Goal: Information Seeking & Learning: Learn about a topic

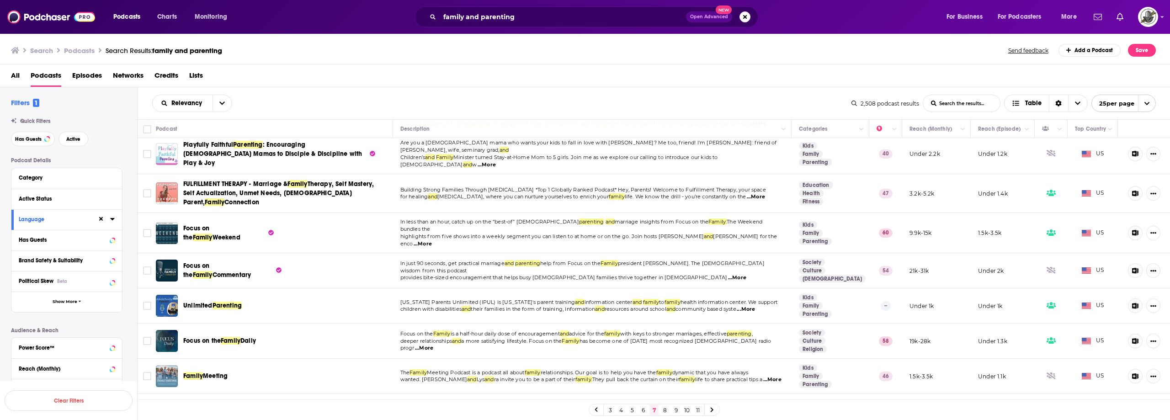
scroll to position [183, 0]
click at [231, 103] on button "open menu" at bounding box center [222, 103] width 19 height 16
click at [227, 102] on button "close menu" at bounding box center [222, 103] width 19 height 16
click at [227, 102] on button "open menu" at bounding box center [222, 103] width 19 height 16
click at [189, 179] on span "Power Score" at bounding box center [198, 181] width 54 height 5
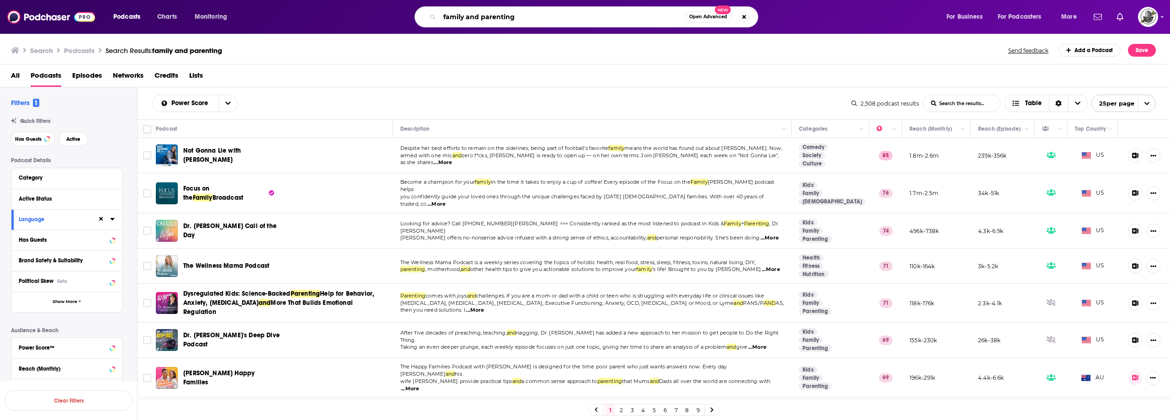
drag, startPoint x: 521, startPoint y: 15, endPoint x: 481, endPoint y: 17, distance: 40.3
click at [481, 17] on input "family and parenting" at bounding box center [562, 17] width 245 height 15
type input "family and business"
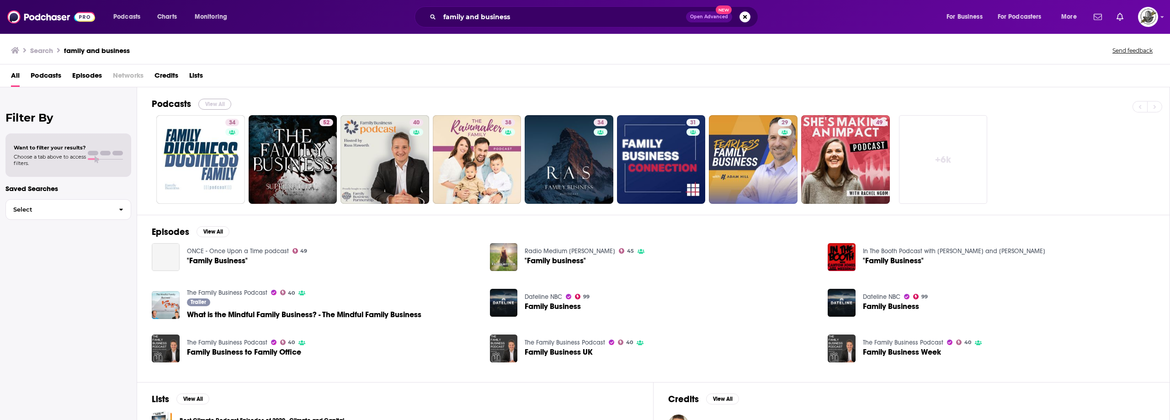
click at [220, 104] on button "View All" at bounding box center [214, 104] width 33 height 11
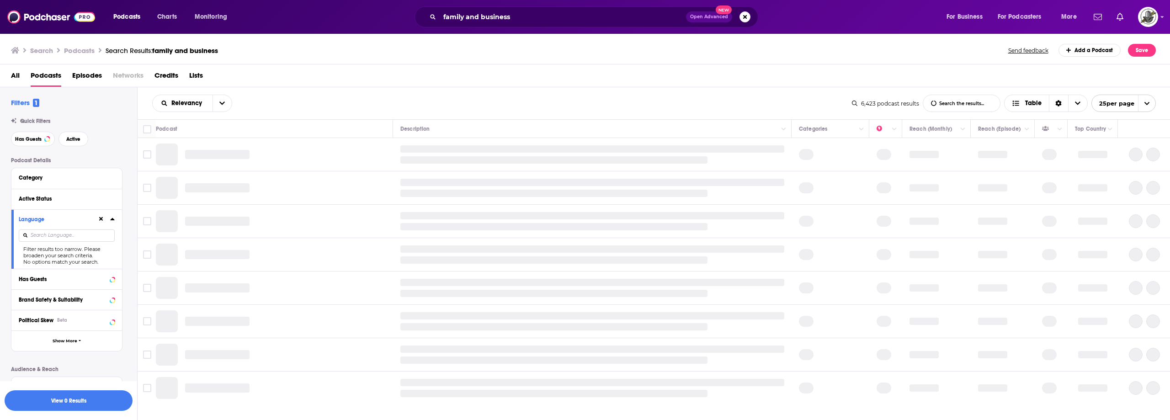
click at [102, 220] on icon at bounding box center [101, 219] width 4 height 4
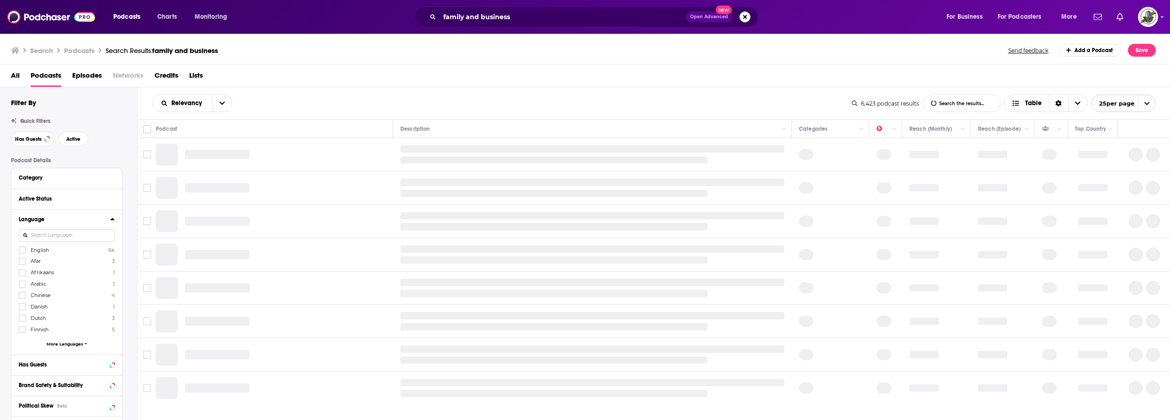
click at [63, 235] on input at bounding box center [67, 235] width 96 height 12
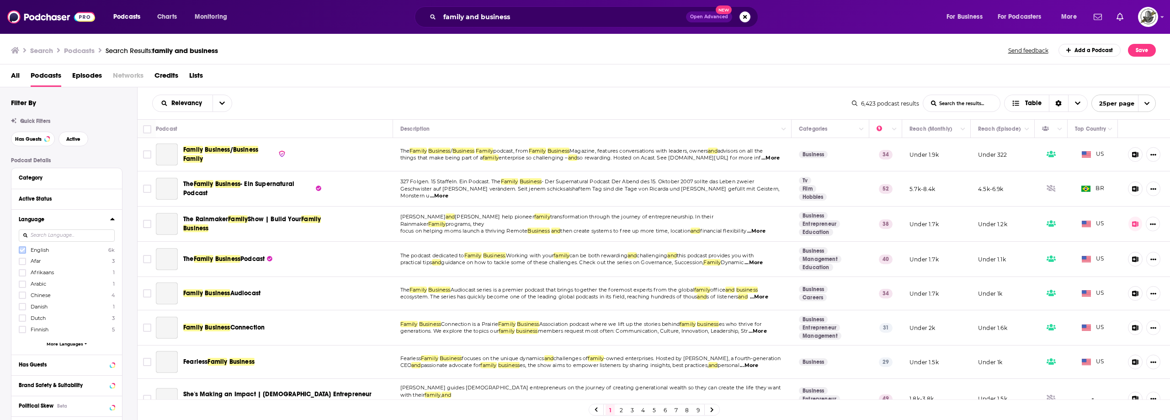
click at [23, 250] on icon at bounding box center [22, 250] width 5 height 4
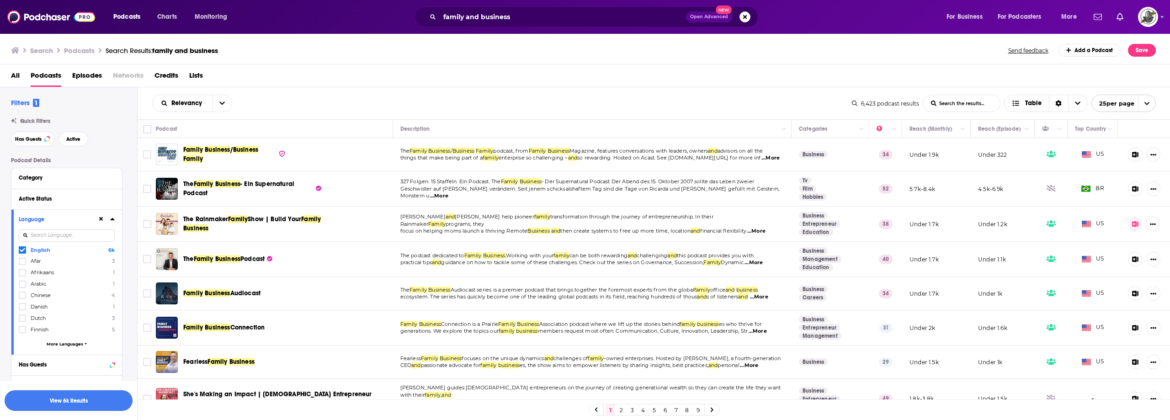
click at [91, 402] on button "View 6k Results" at bounding box center [69, 400] width 128 height 21
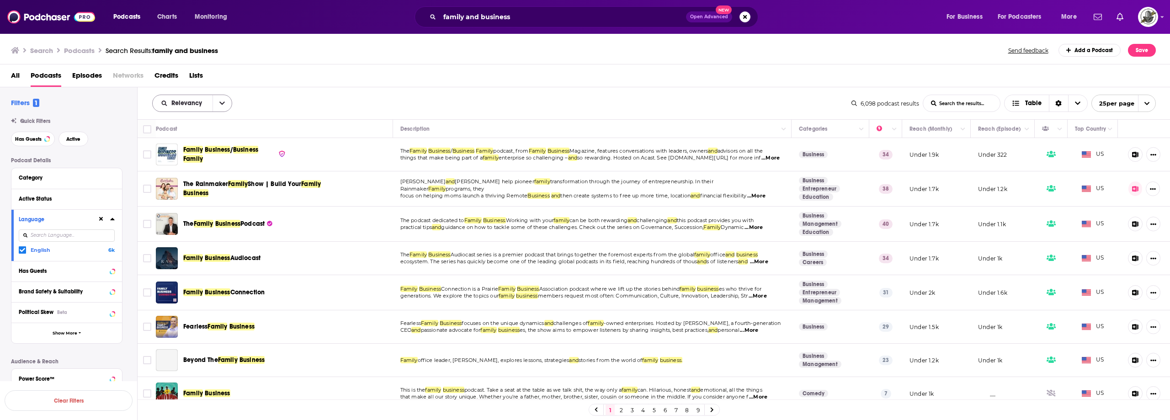
click at [222, 104] on icon "open menu" at bounding box center [221, 103] width 5 height 6
click at [189, 182] on span "Power Score" at bounding box center [198, 181] width 54 height 5
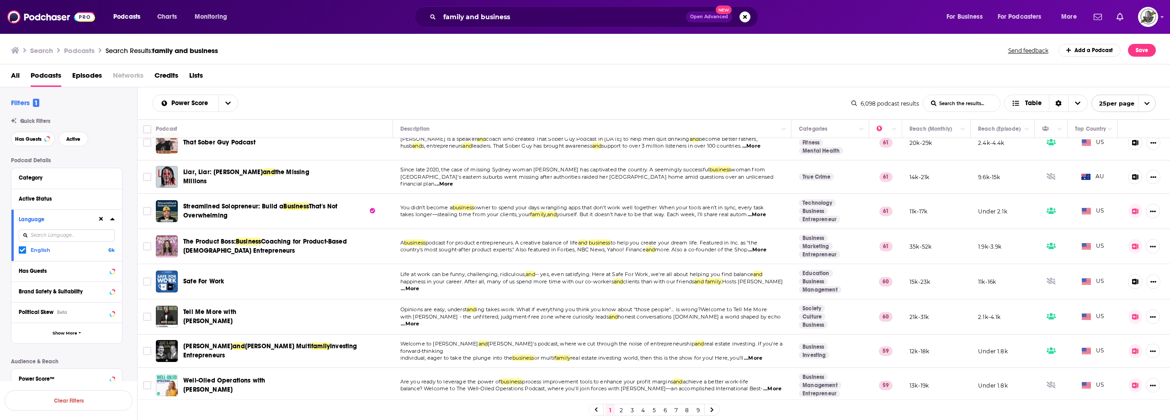
scroll to position [603, 0]
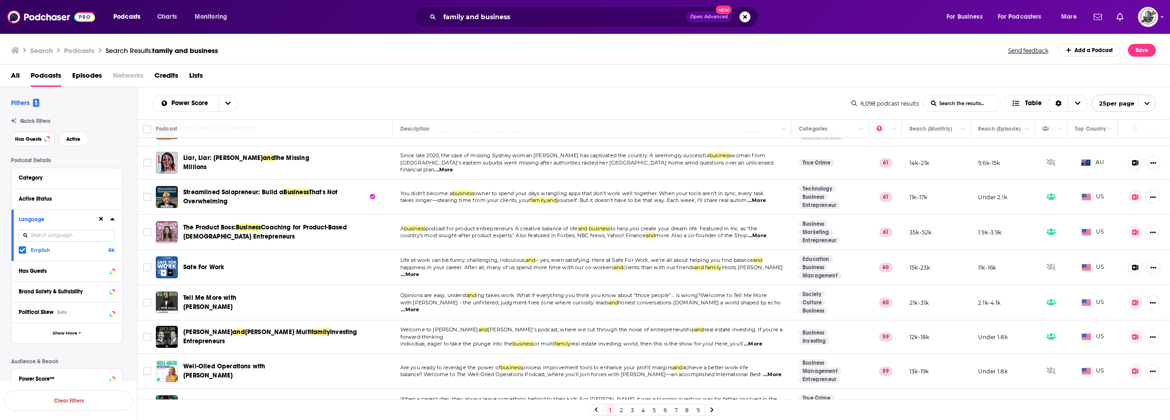
click at [620, 409] on link "2" at bounding box center [621, 409] width 9 height 11
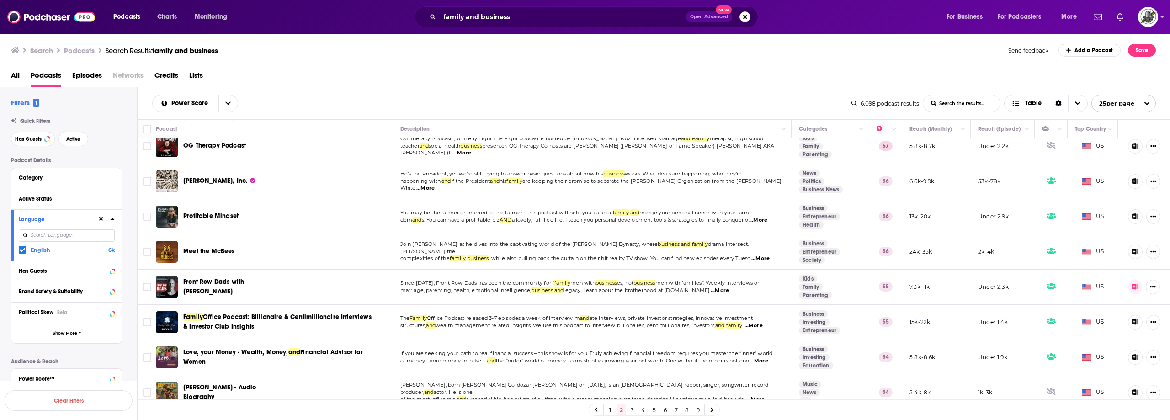
scroll to position [608, 0]
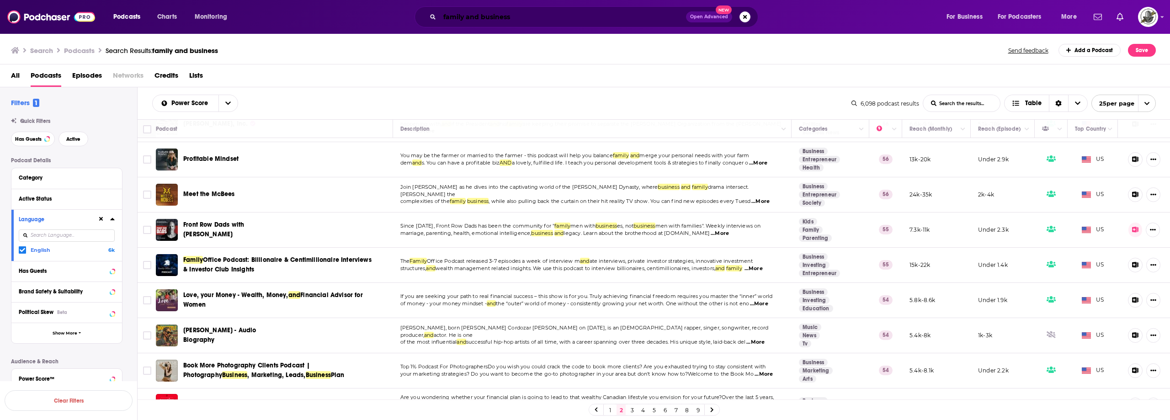
click at [516, 17] on input "family and business" at bounding box center [563, 17] width 246 height 15
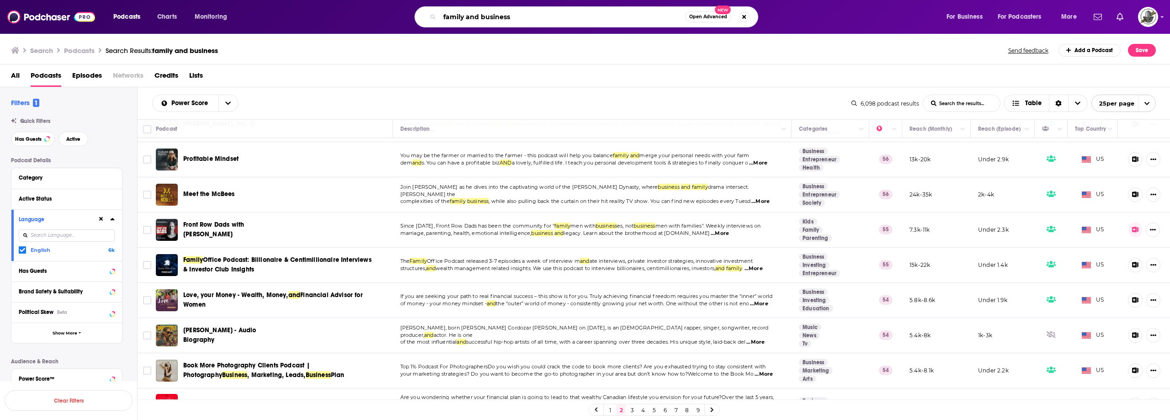
click at [516, 17] on input "family and business" at bounding box center [562, 17] width 245 height 15
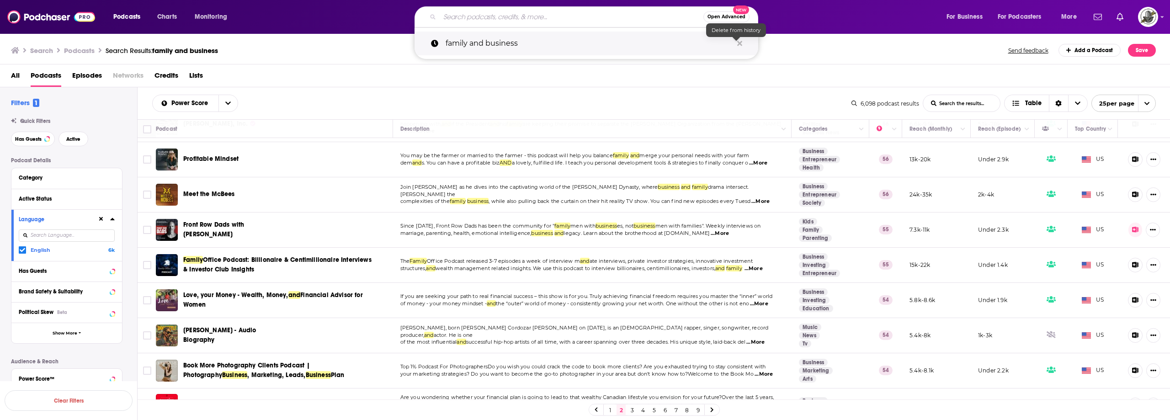
click at [740, 43] on icon "Search podcasts, credits, & more..." at bounding box center [739, 43] width 5 height 5
click at [607, 22] on input "Search podcasts, credits, & more..." at bounding box center [572, 17] width 264 height 15
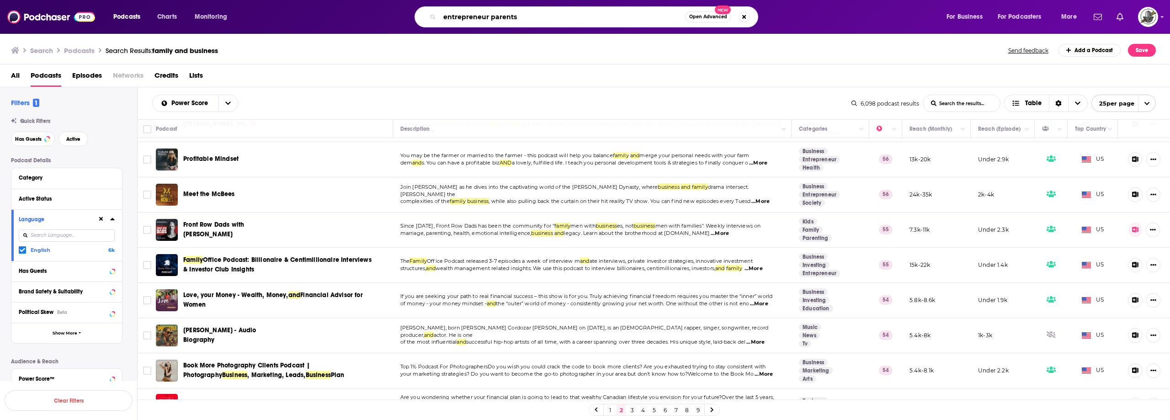
type input "entrepreneur parents"
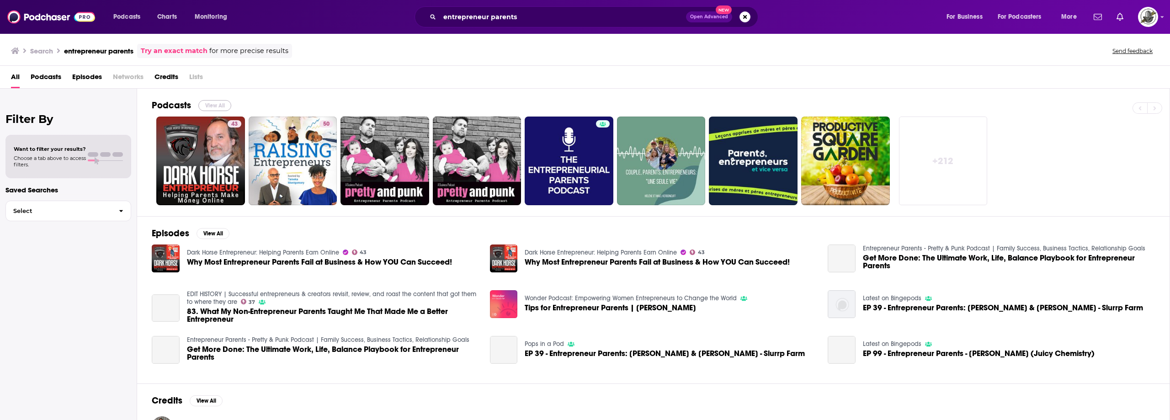
click at [223, 104] on button "View All" at bounding box center [214, 105] width 33 height 11
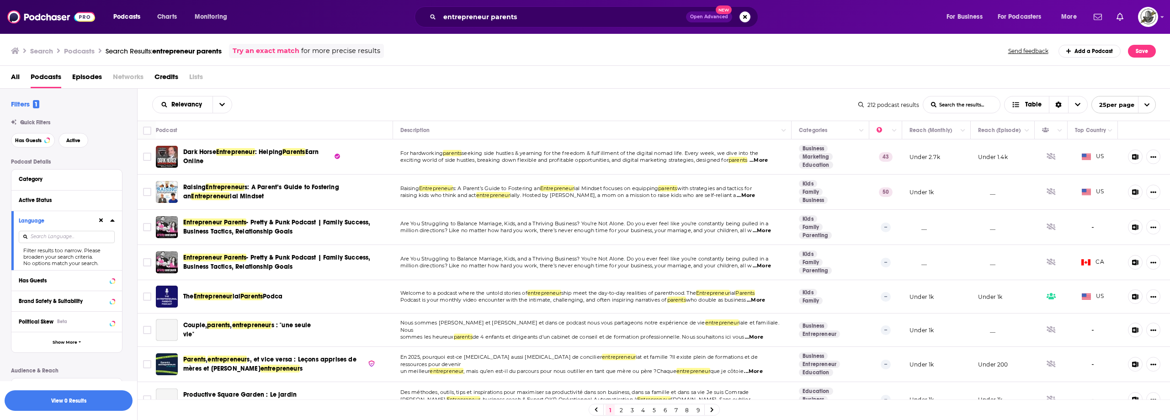
click at [100, 220] on icon at bounding box center [101, 221] width 4 height 6
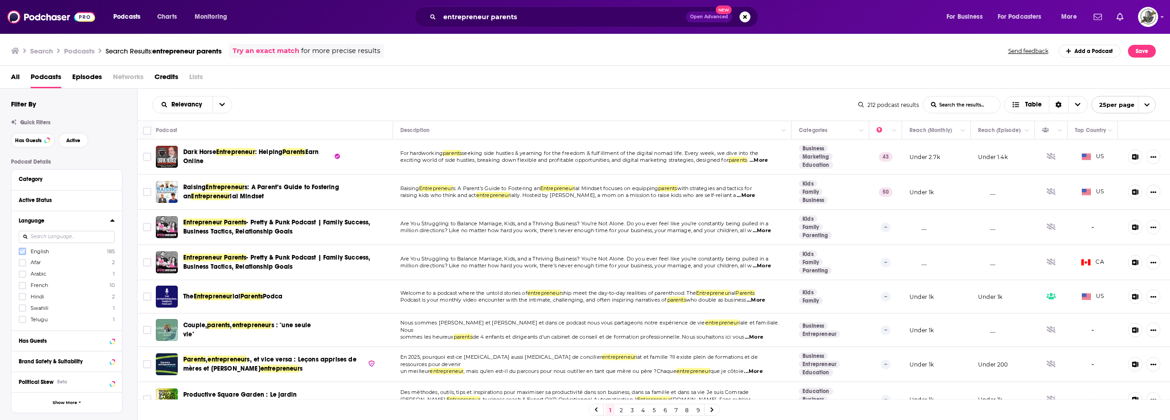
click at [25, 251] on icon at bounding box center [22, 251] width 5 height 5
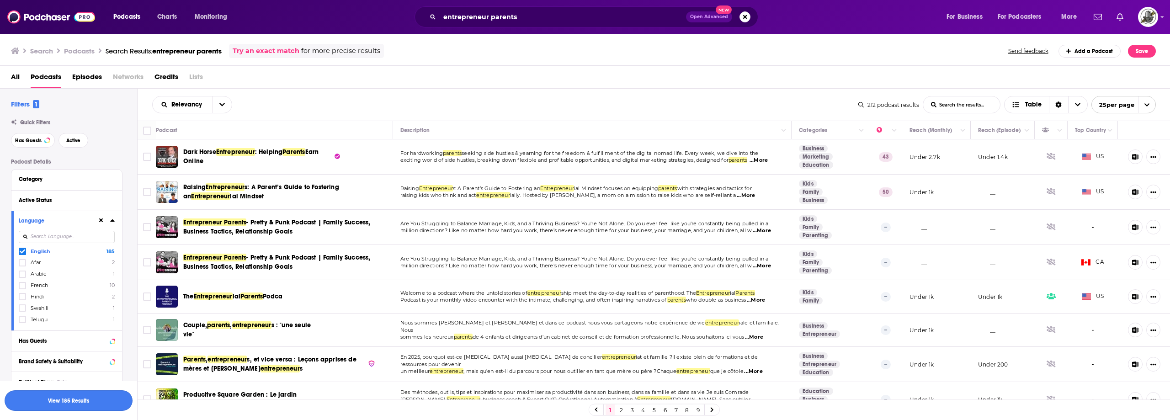
click at [102, 396] on button "View 185 Results" at bounding box center [69, 400] width 128 height 21
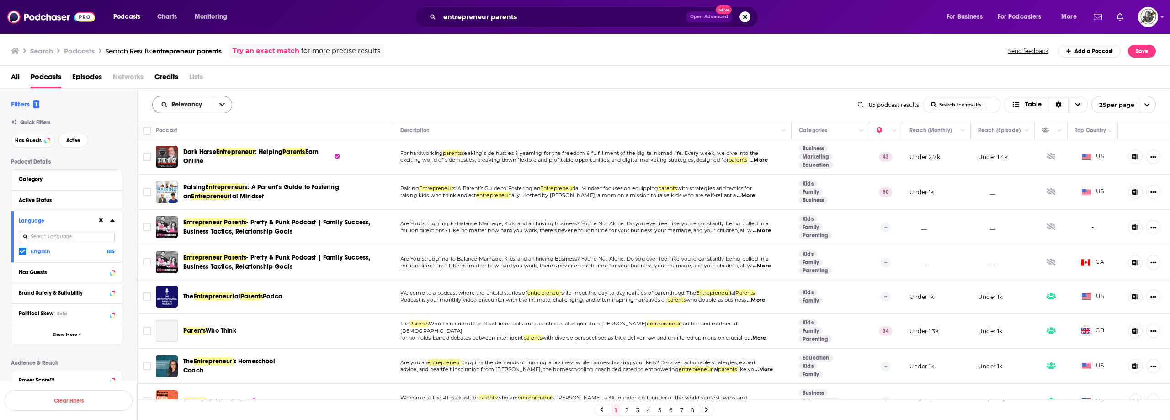
click at [223, 107] on icon "open menu" at bounding box center [221, 104] width 5 height 6
click at [196, 181] on span "Power Score" at bounding box center [198, 182] width 54 height 5
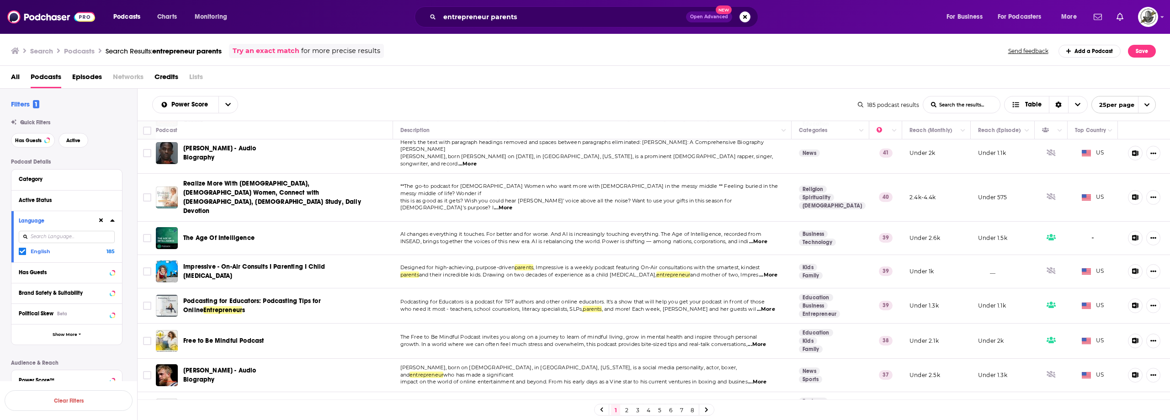
scroll to position [411, 0]
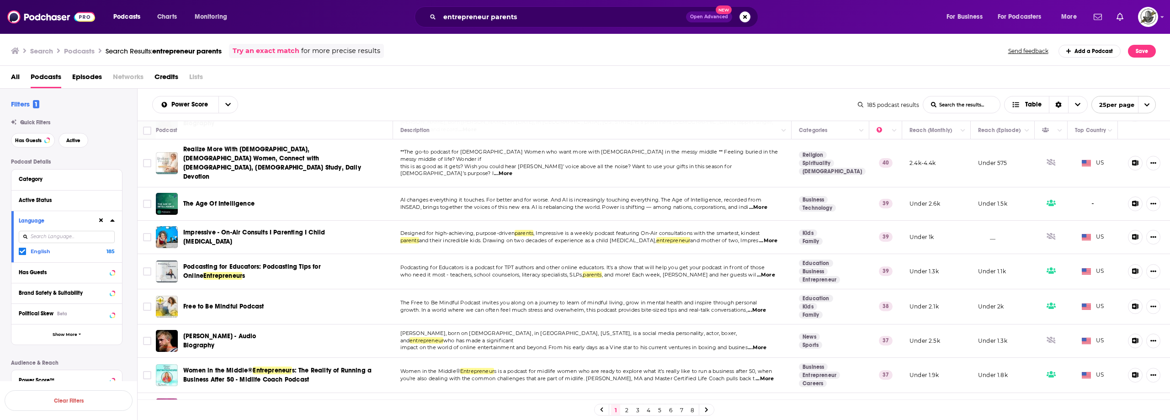
click at [806, 238] on link "Family" at bounding box center [811, 241] width 24 height 7
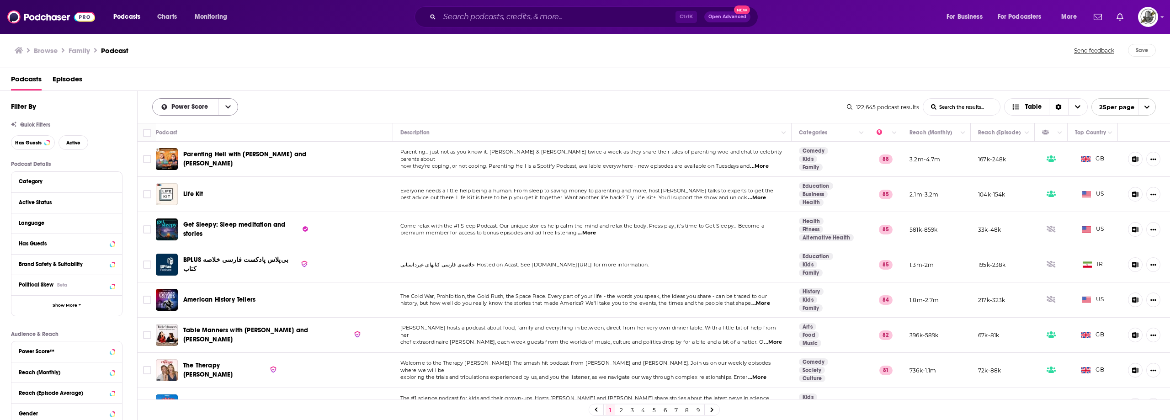
click at [228, 112] on button "open menu" at bounding box center [227, 107] width 19 height 16
click at [353, 92] on div "Power Score By Rating Trending New Power Score List Search Input Search the res…" at bounding box center [654, 107] width 1033 height 32
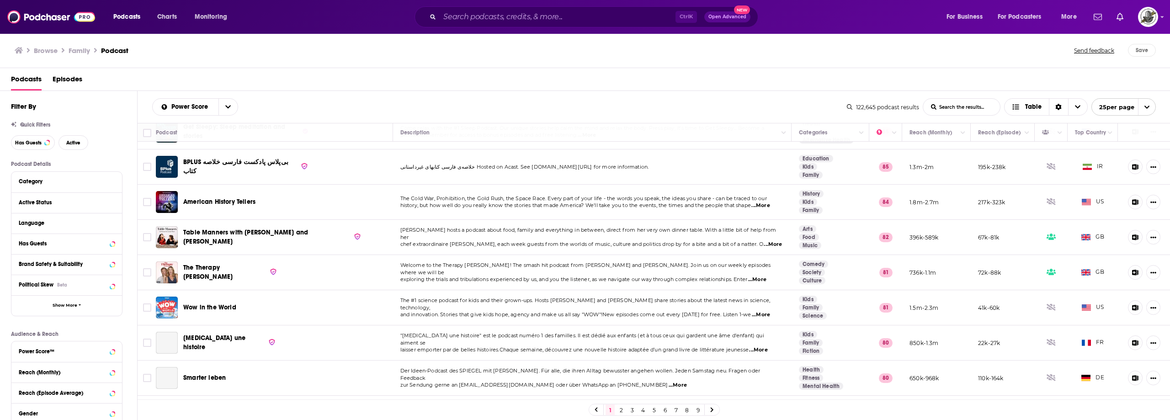
scroll to position [137, 0]
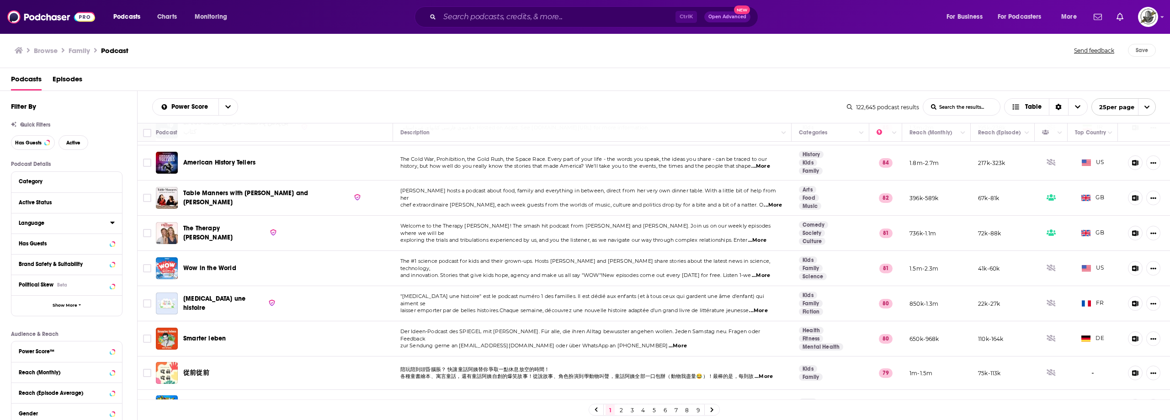
click at [113, 223] on icon at bounding box center [112, 223] width 4 height 2
click at [113, 217] on div at bounding box center [112, 222] width 5 height 11
click at [112, 225] on icon at bounding box center [112, 222] width 5 height 7
click at [25, 254] on label at bounding box center [22, 253] width 7 height 7
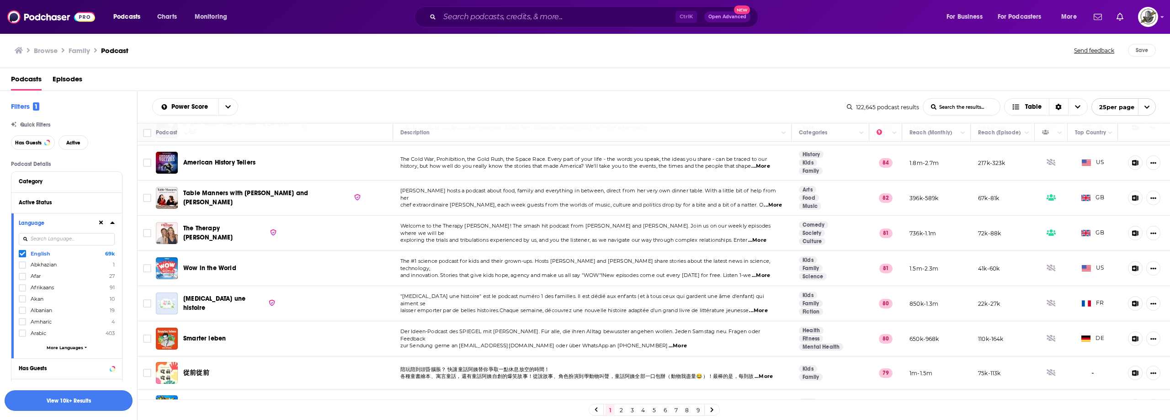
click at [93, 402] on button "View 10k+ Results" at bounding box center [69, 400] width 128 height 21
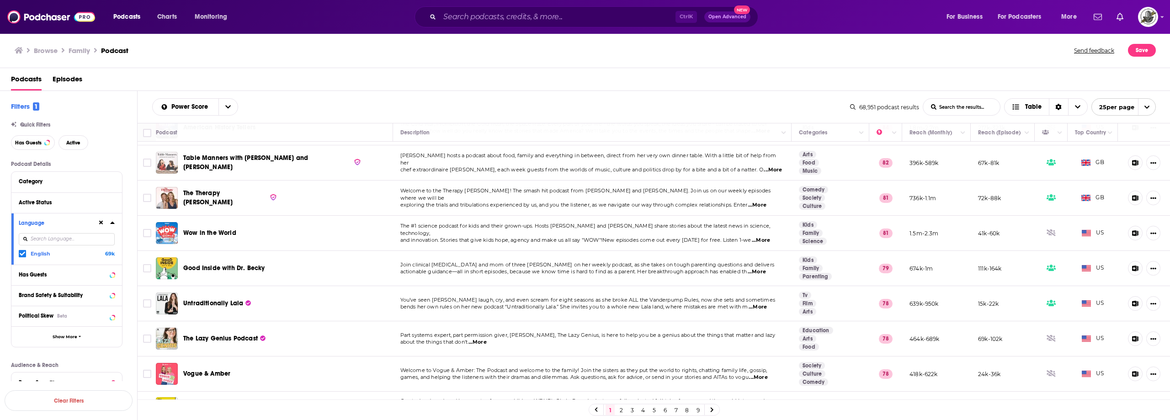
scroll to position [183, 0]
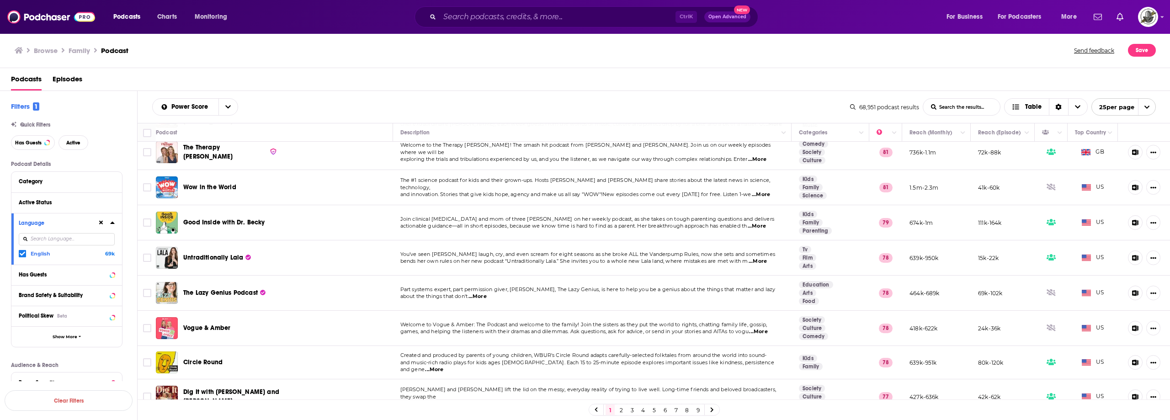
click at [765, 156] on span "...More" at bounding box center [757, 159] width 18 height 7
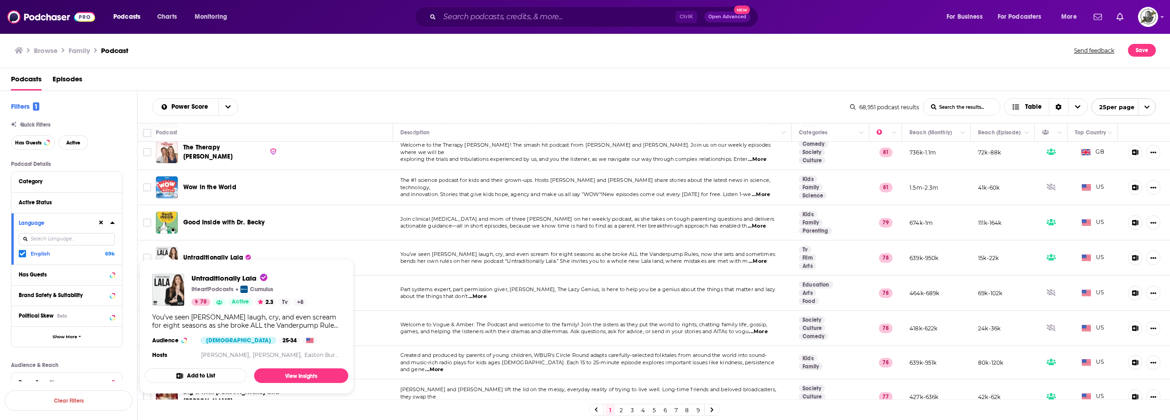
drag, startPoint x: 169, startPoint y: 264, endPoint x: 442, endPoint y: 46, distance: 349.6
click at [442, 46] on div "Browse Family Podcast" at bounding box center [545, 50] width 1060 height 13
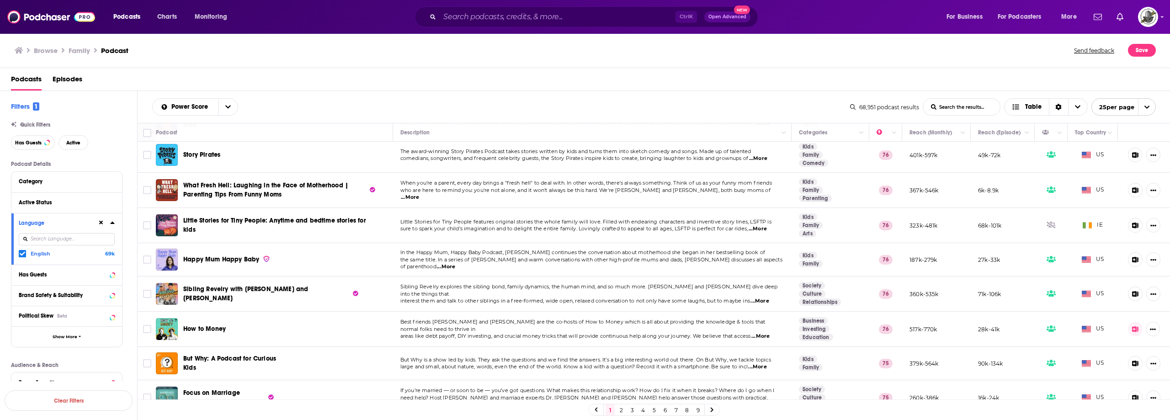
scroll to position [609, 0]
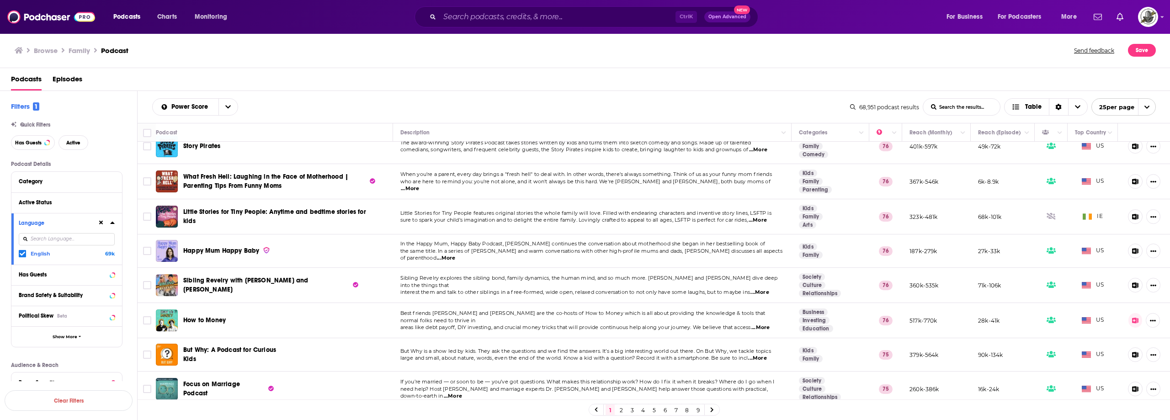
click at [622, 411] on link "2" at bounding box center [621, 409] width 9 height 11
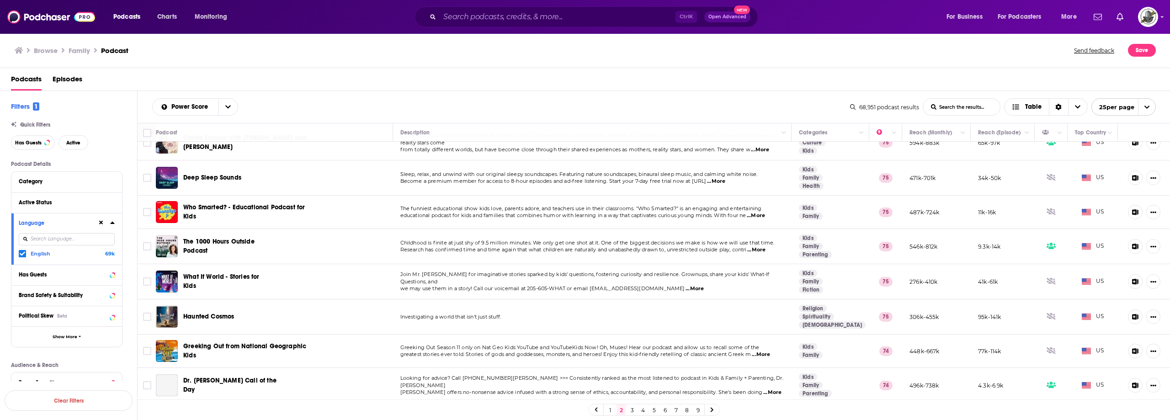
scroll to position [91, 0]
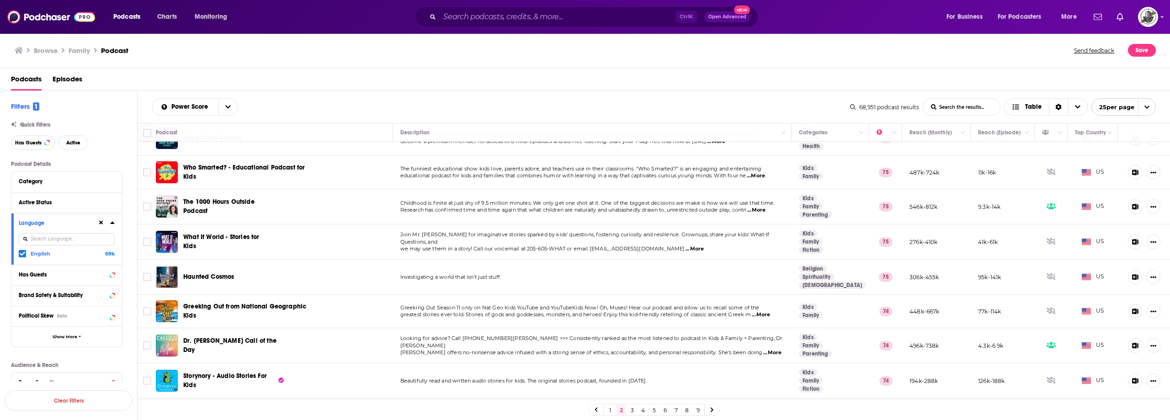
click at [763, 210] on span "...More" at bounding box center [756, 210] width 18 height 7
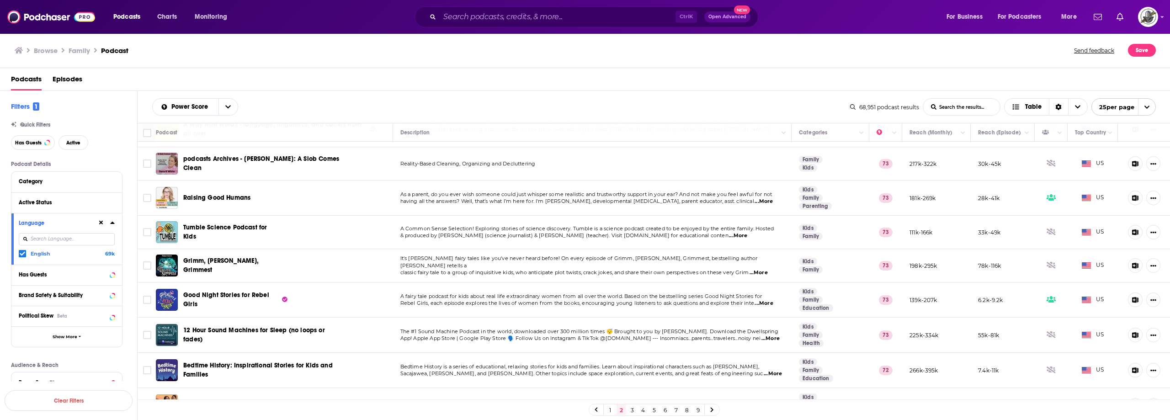
scroll to position [611, 0]
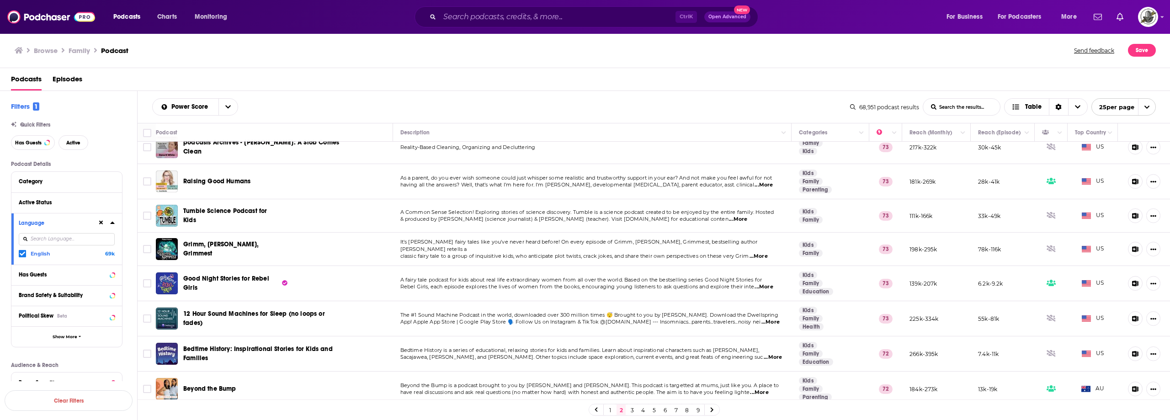
click at [766, 389] on span "...More" at bounding box center [759, 392] width 18 height 7
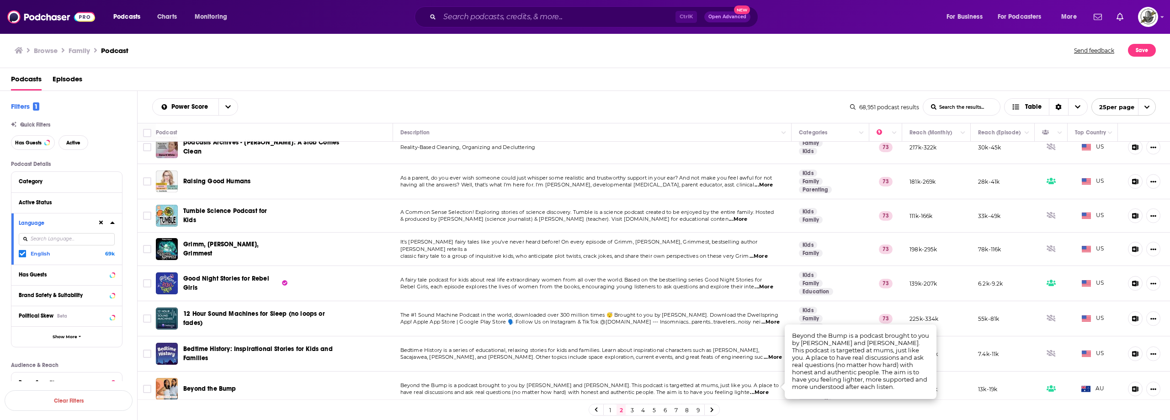
click at [631, 409] on link "3" at bounding box center [631, 409] width 9 height 11
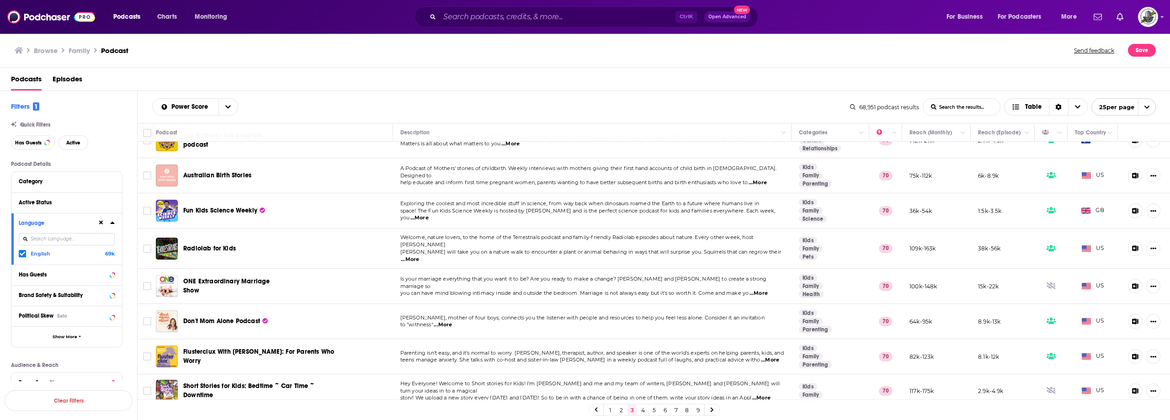
scroll to position [616, 0]
click at [642, 411] on link "4" at bounding box center [642, 409] width 9 height 11
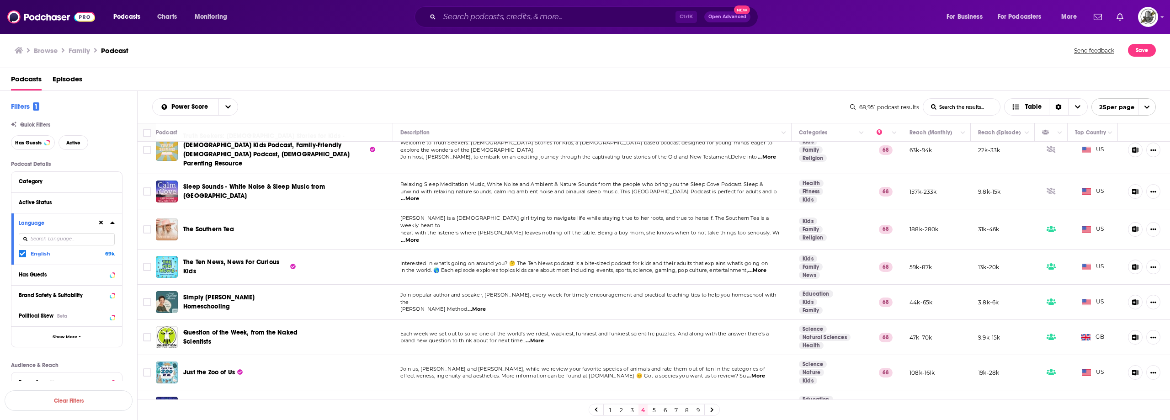
scroll to position [620, 0]
click at [654, 410] on link "5" at bounding box center [653, 409] width 9 height 11
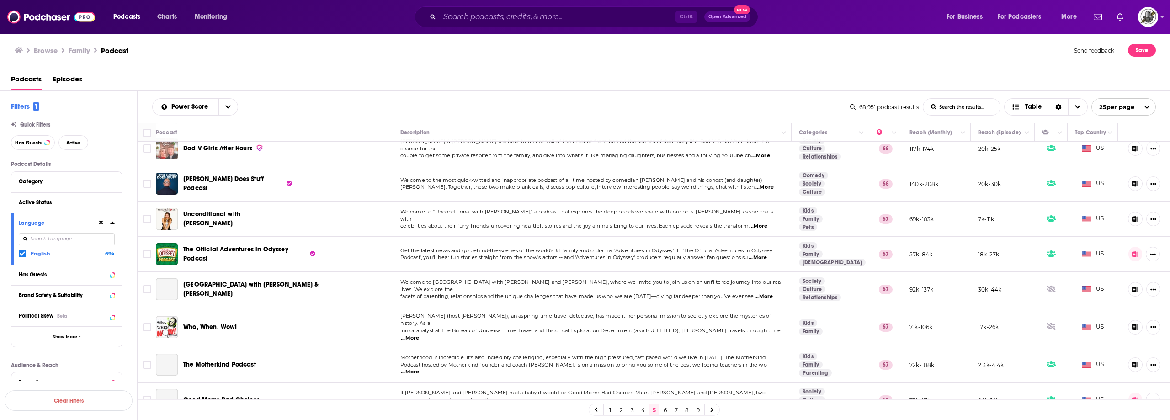
scroll to position [274, 0]
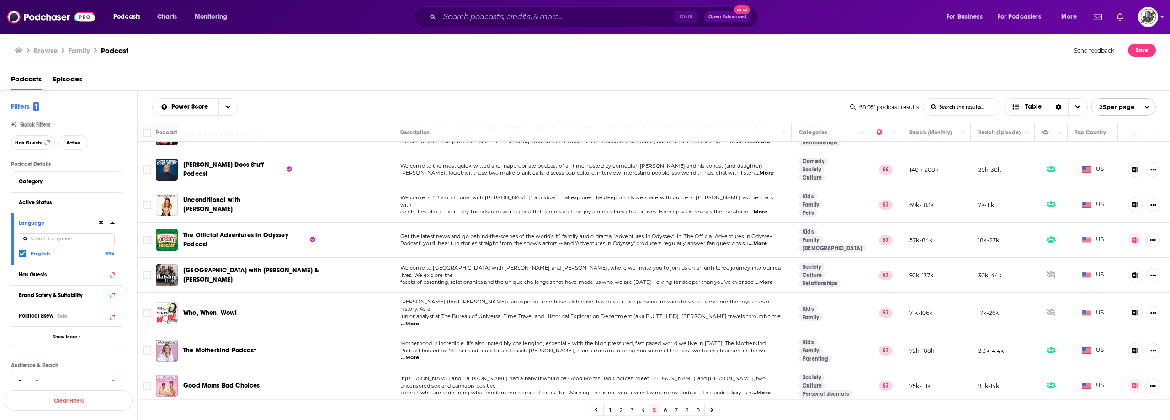
click at [760, 208] on span "...More" at bounding box center [758, 211] width 18 height 7
click at [687, 62] on div "Browse Family Podcast Send feedback Save" at bounding box center [585, 50] width 1170 height 35
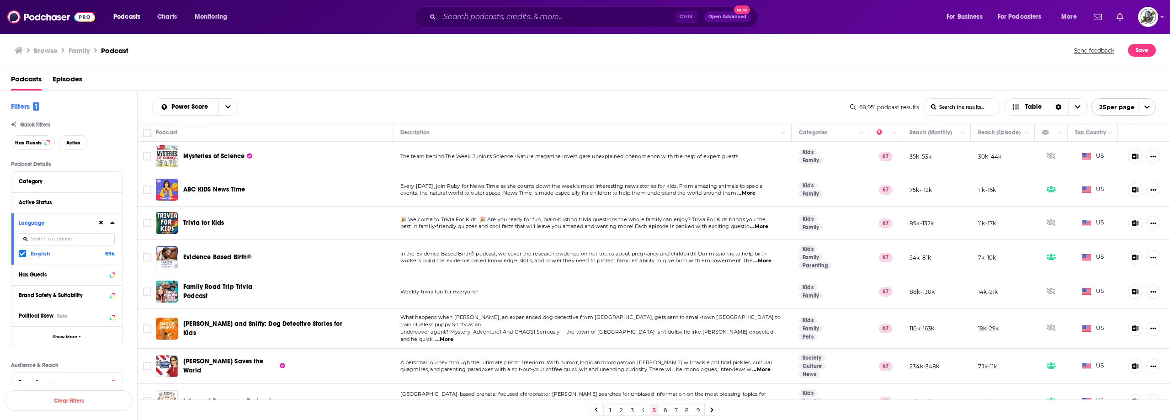
scroll to position [607, 0]
click at [663, 410] on link "6" at bounding box center [664, 409] width 9 height 11
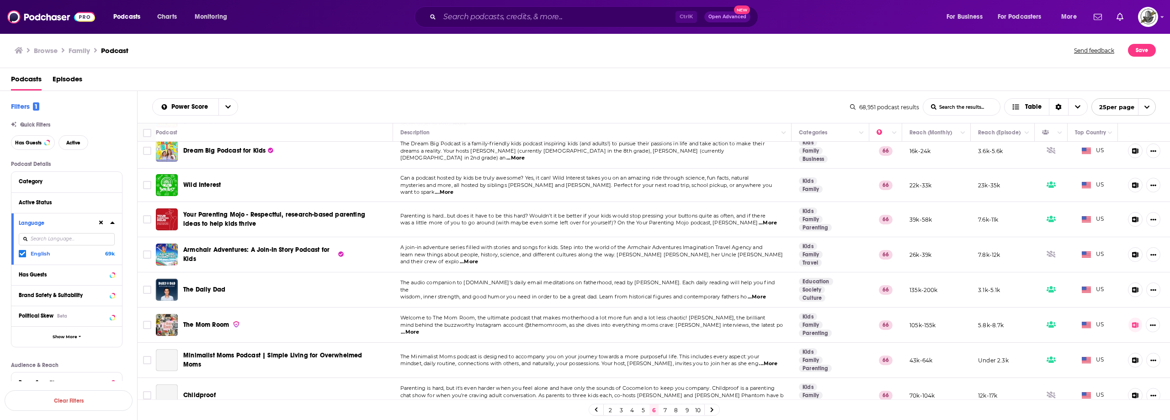
scroll to position [609, 0]
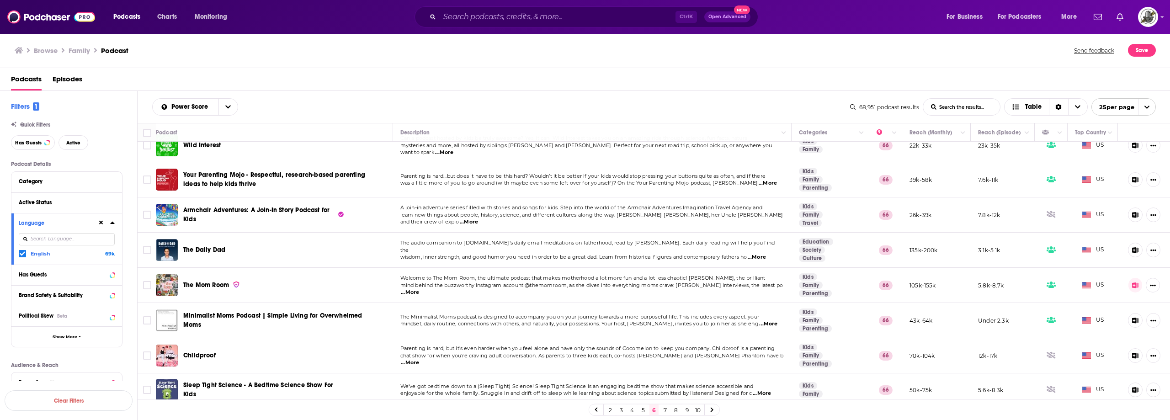
click at [666, 412] on link "7" at bounding box center [664, 409] width 9 height 11
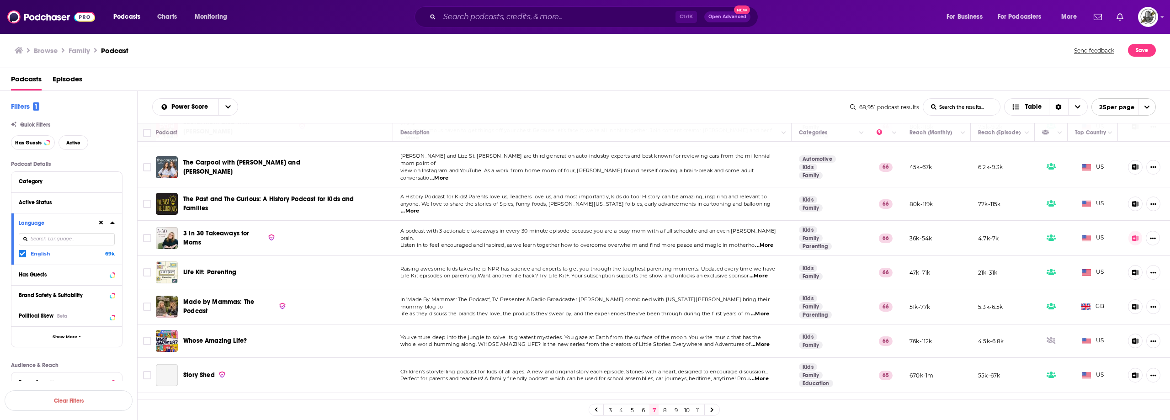
scroll to position [229, 0]
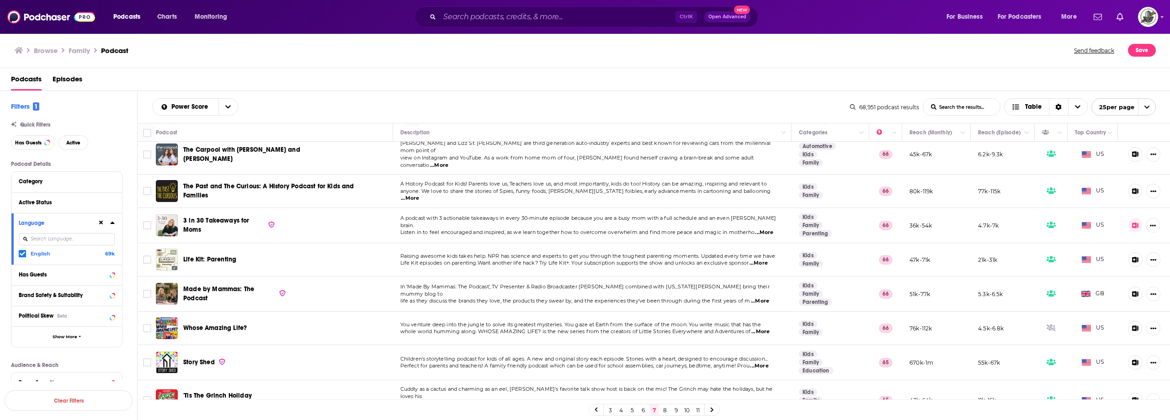
click at [769, 298] on span "...More" at bounding box center [760, 301] width 18 height 7
click at [353, 86] on div "Podcasts Episodes" at bounding box center [587, 81] width 1152 height 19
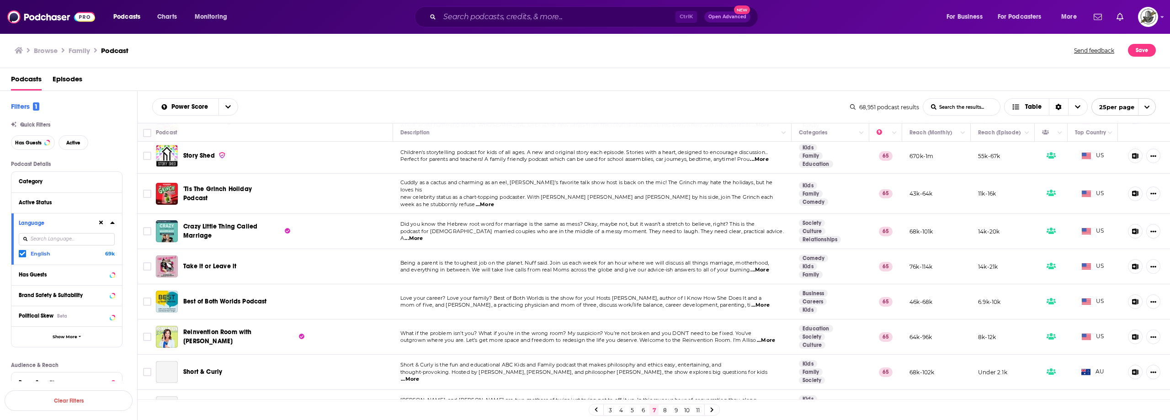
scroll to position [503, 0]
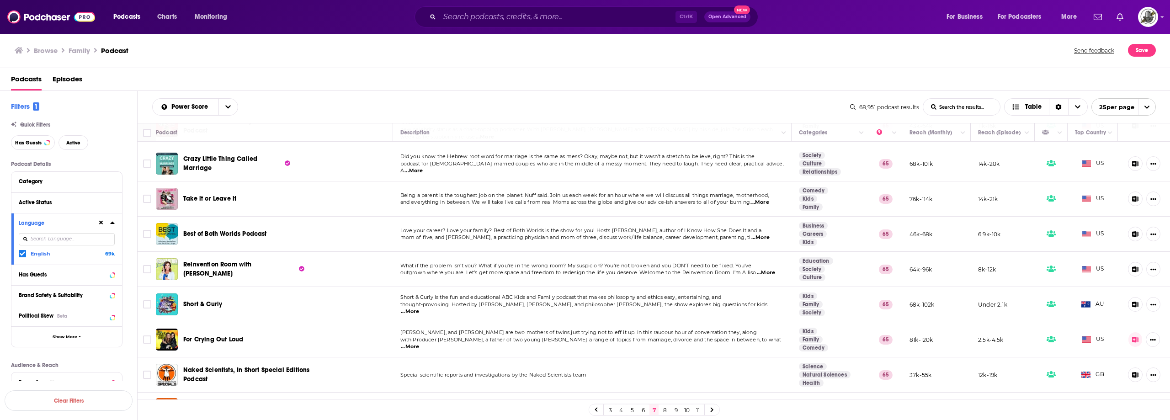
click at [768, 269] on span "...More" at bounding box center [766, 272] width 18 height 7
click at [464, 70] on div "Podcasts Episodes" at bounding box center [585, 79] width 1170 height 23
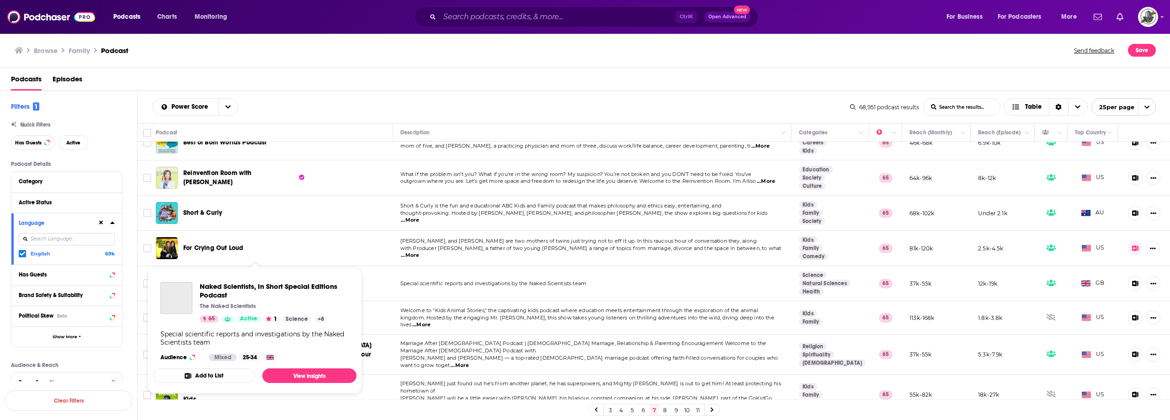
scroll to position [616, 0]
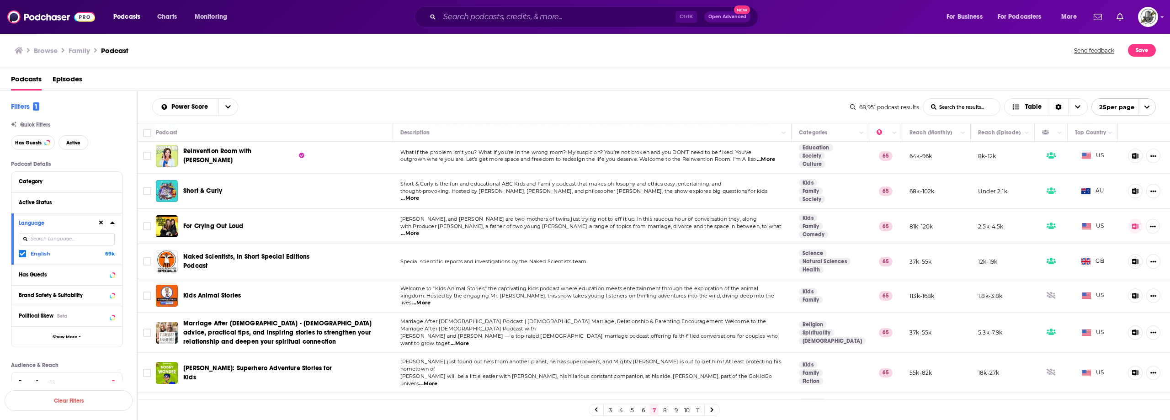
click at [664, 411] on link "8" at bounding box center [664, 409] width 9 height 11
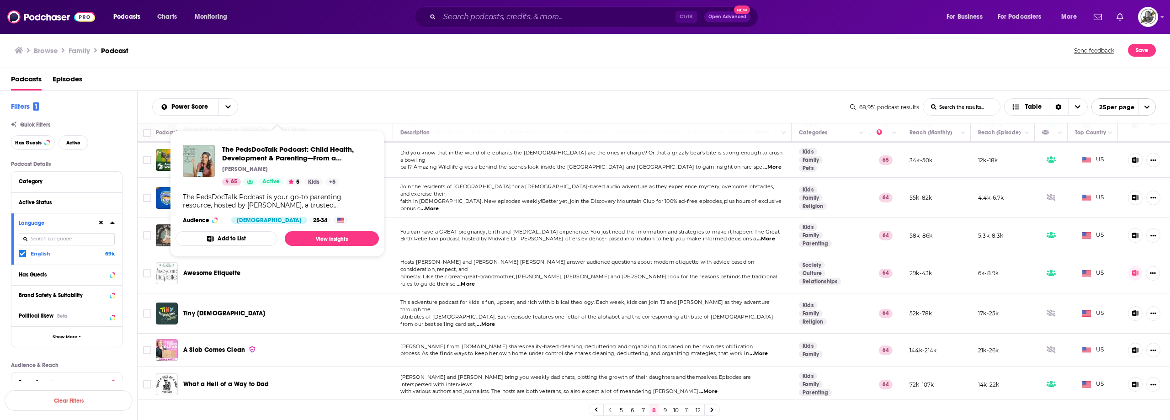
scroll to position [622, 0]
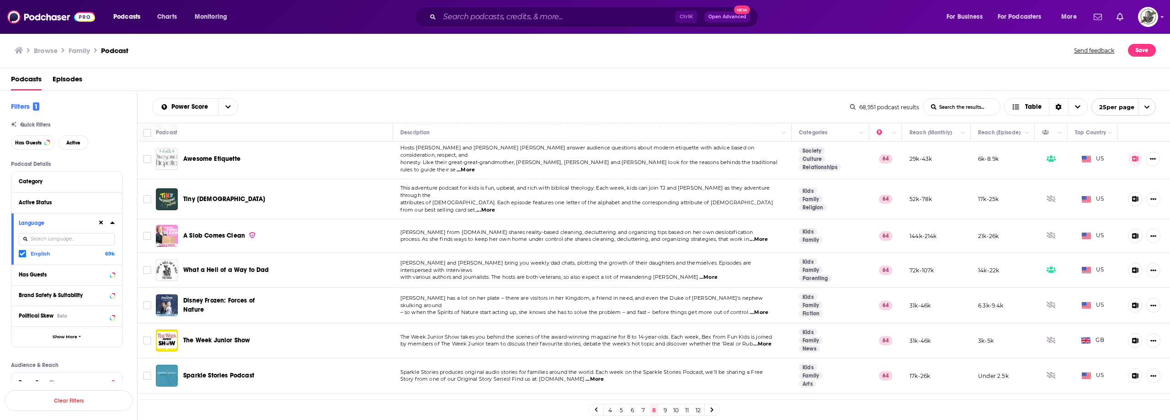
click at [663, 414] on link "9" at bounding box center [664, 409] width 9 height 11
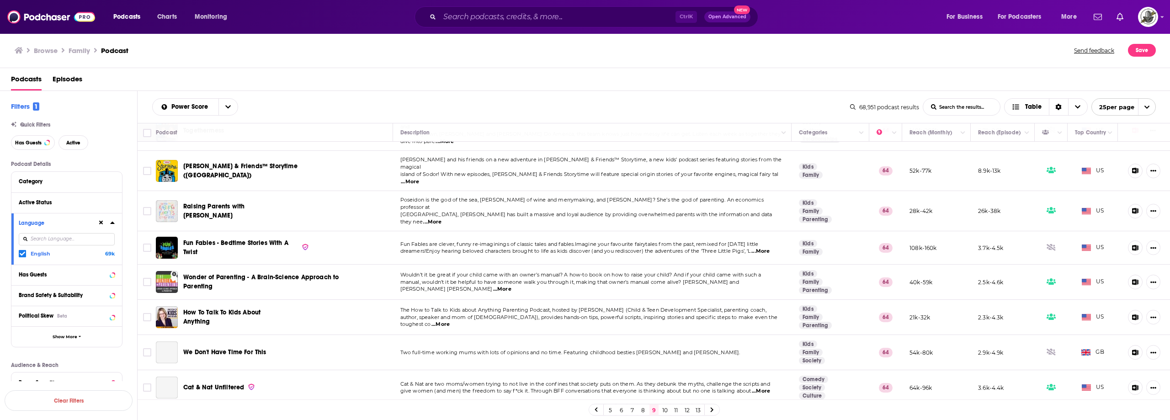
scroll to position [457, 0]
